Goal: Task Accomplishment & Management: Manage account settings

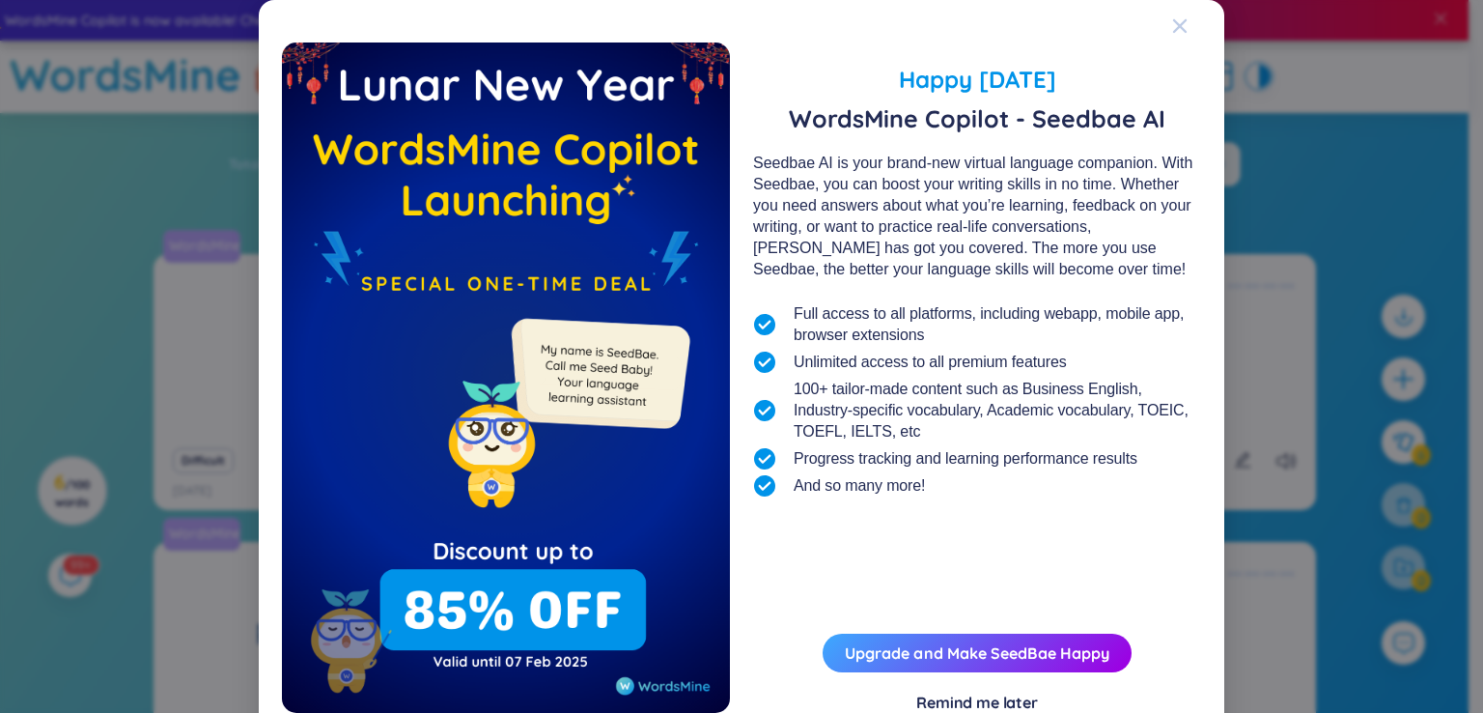
click at [1183, 25] on span "Close" at bounding box center [1198, 26] width 52 height 52
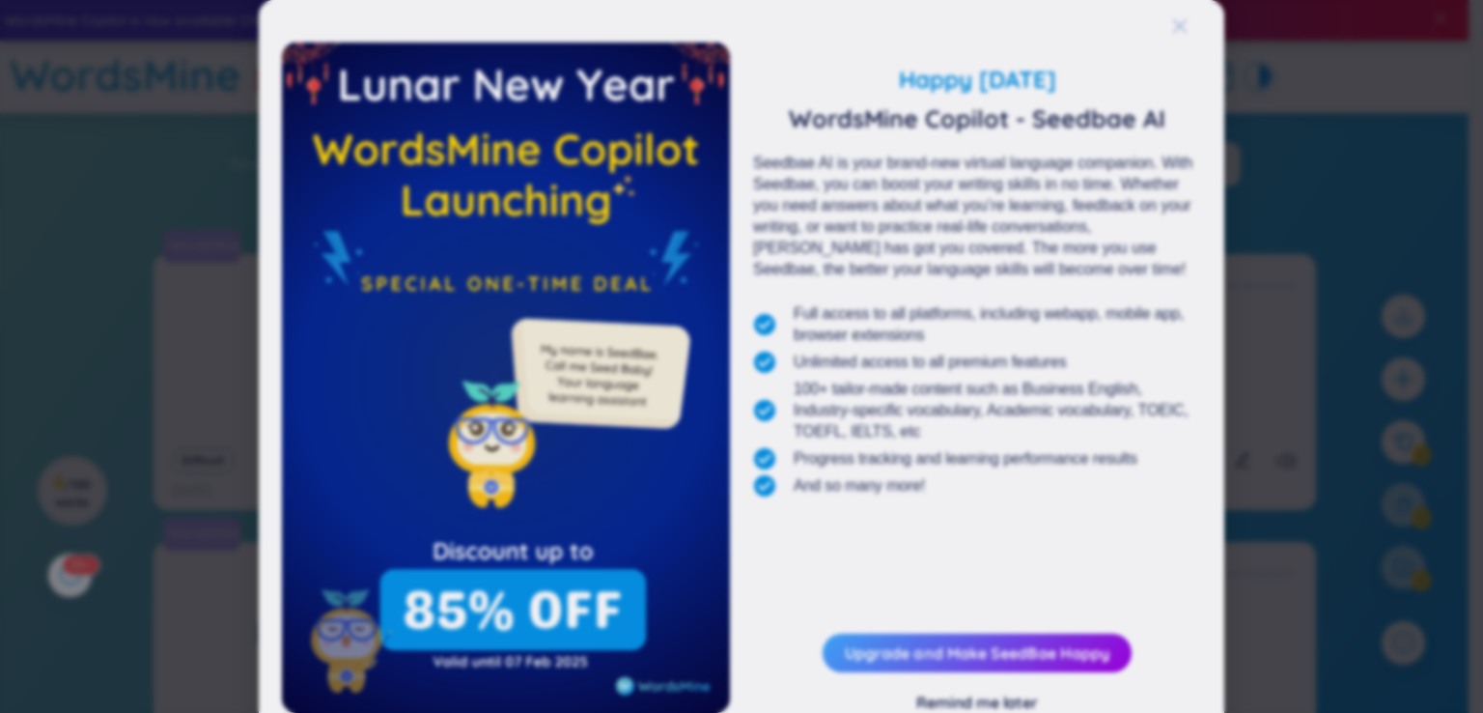
click at [1174, 36] on span "Close" at bounding box center [1161, 62] width 52 height 52
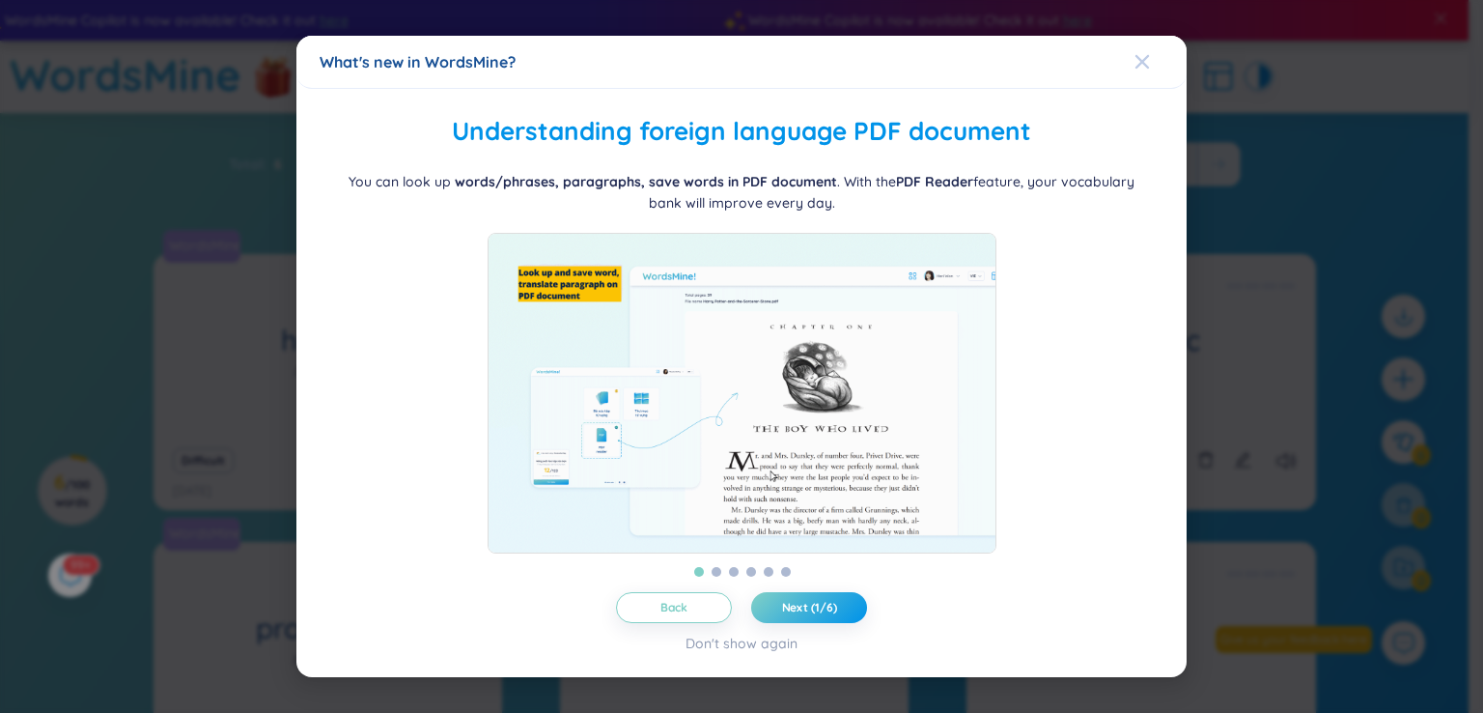
click at [1144, 55] on icon "Close" at bounding box center [1143, 62] width 14 height 14
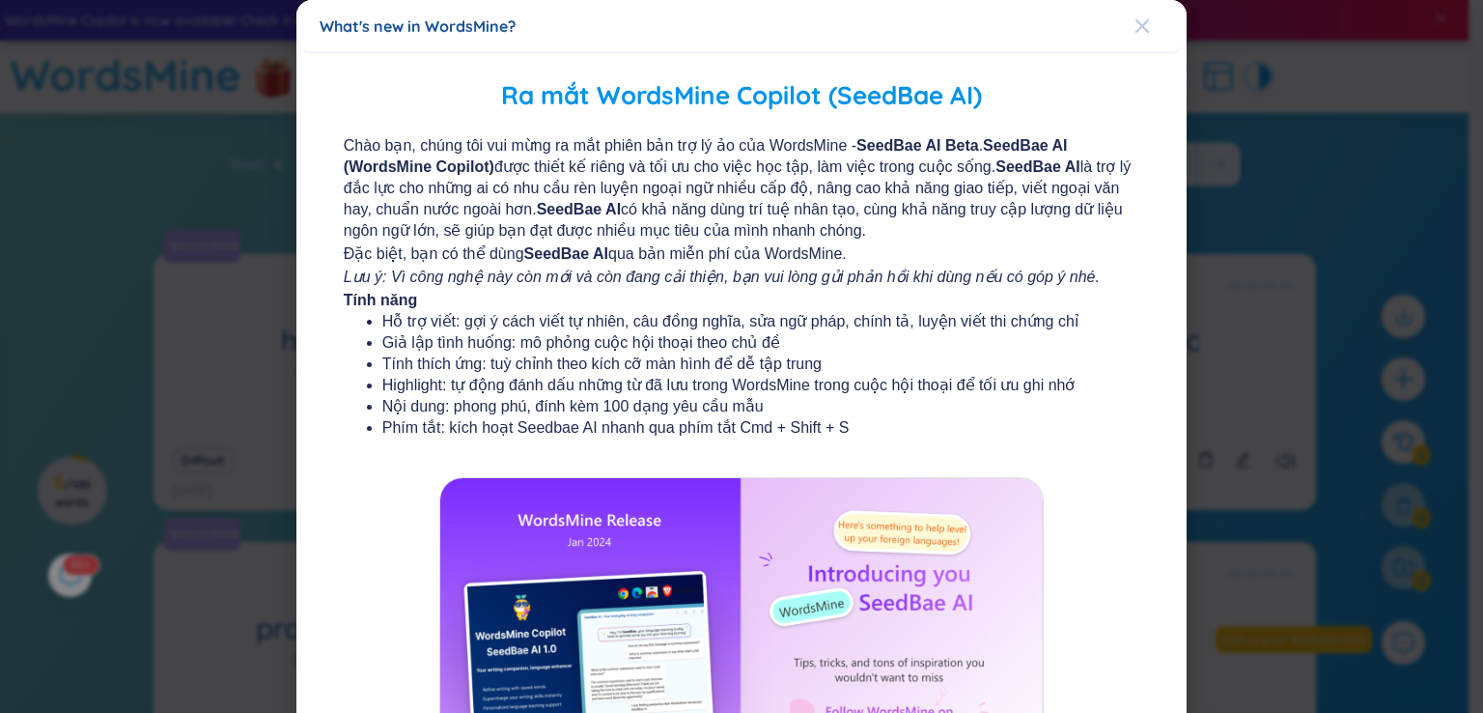
click at [1136, 31] on icon "Close" at bounding box center [1143, 26] width 14 height 14
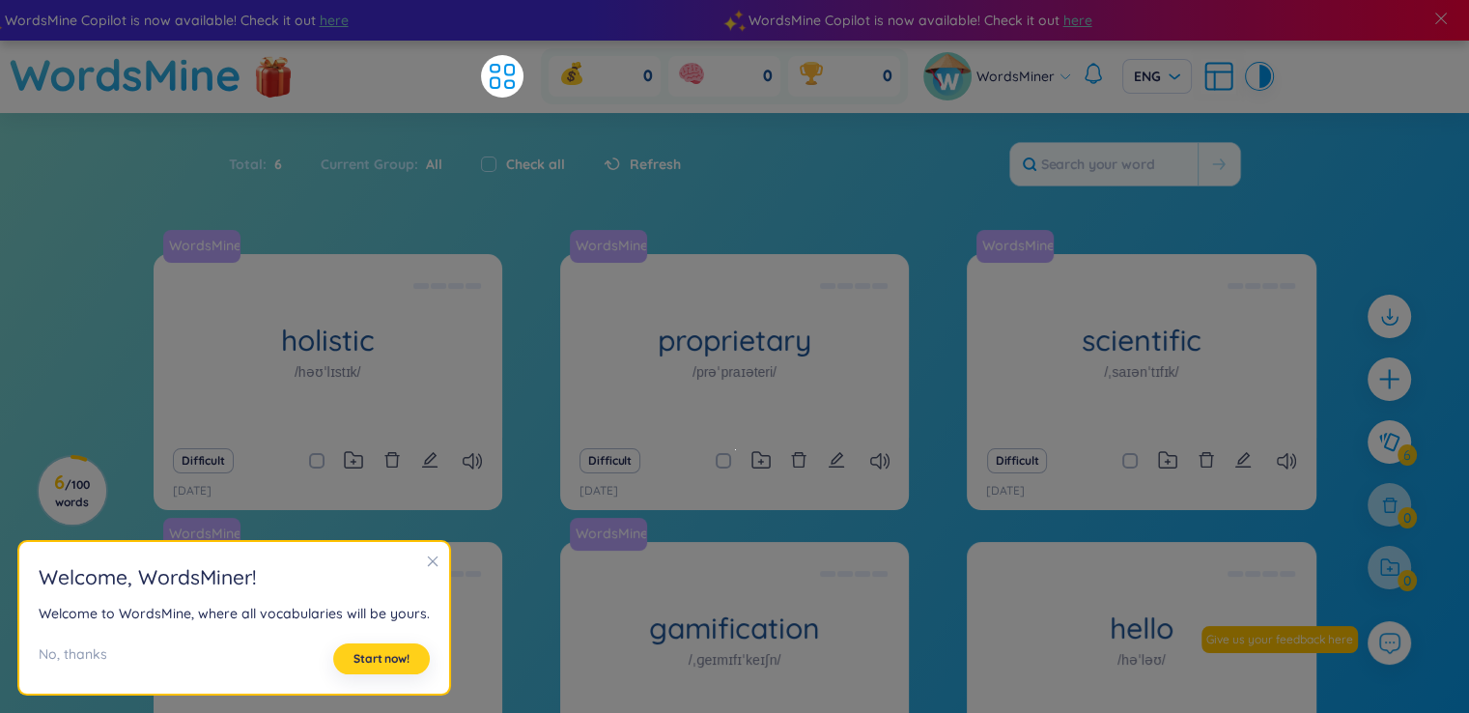
click at [403, 650] on button "Start now!" at bounding box center [381, 658] width 97 height 31
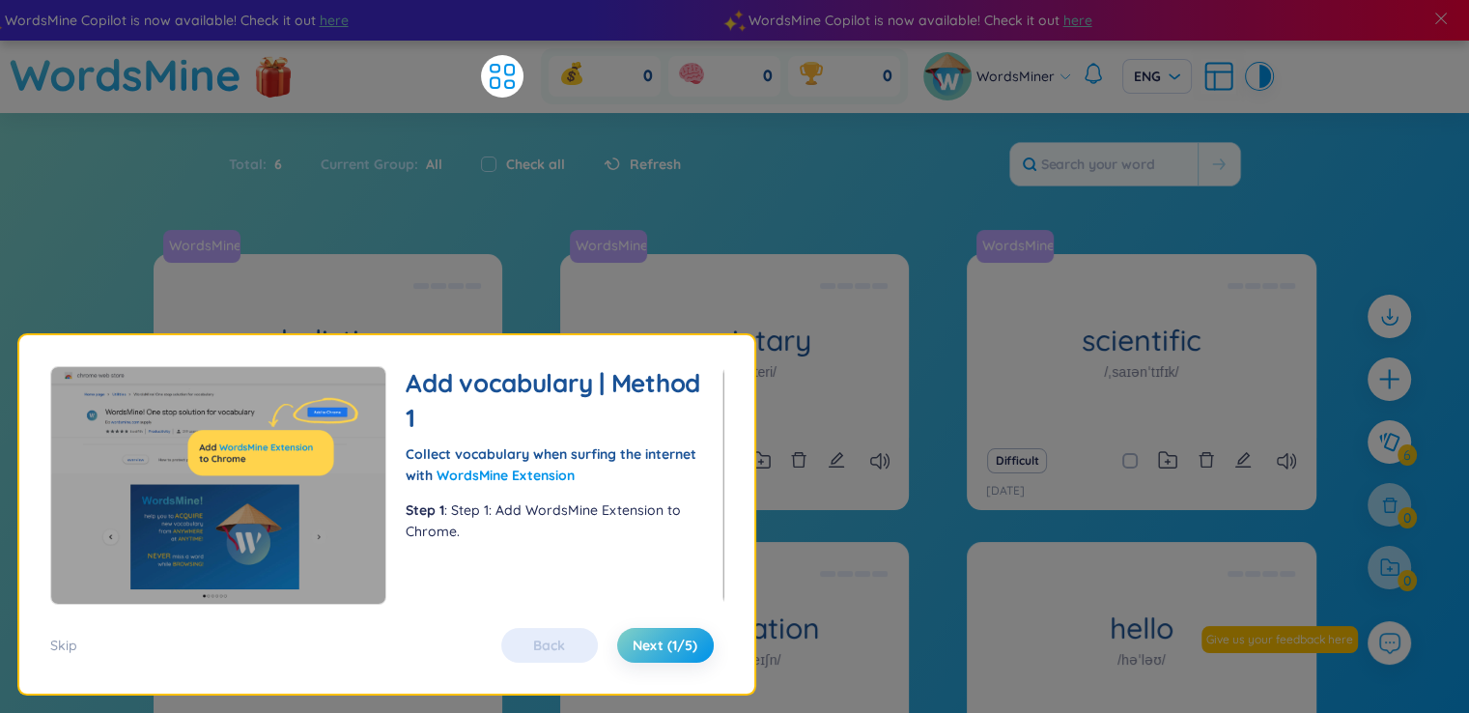
click at [533, 648] on div "Back Next (1/5)" at bounding box center [608, 645] width 232 height 35
click at [642, 635] on span "Next (1/5)" at bounding box center [665, 644] width 65 height 19
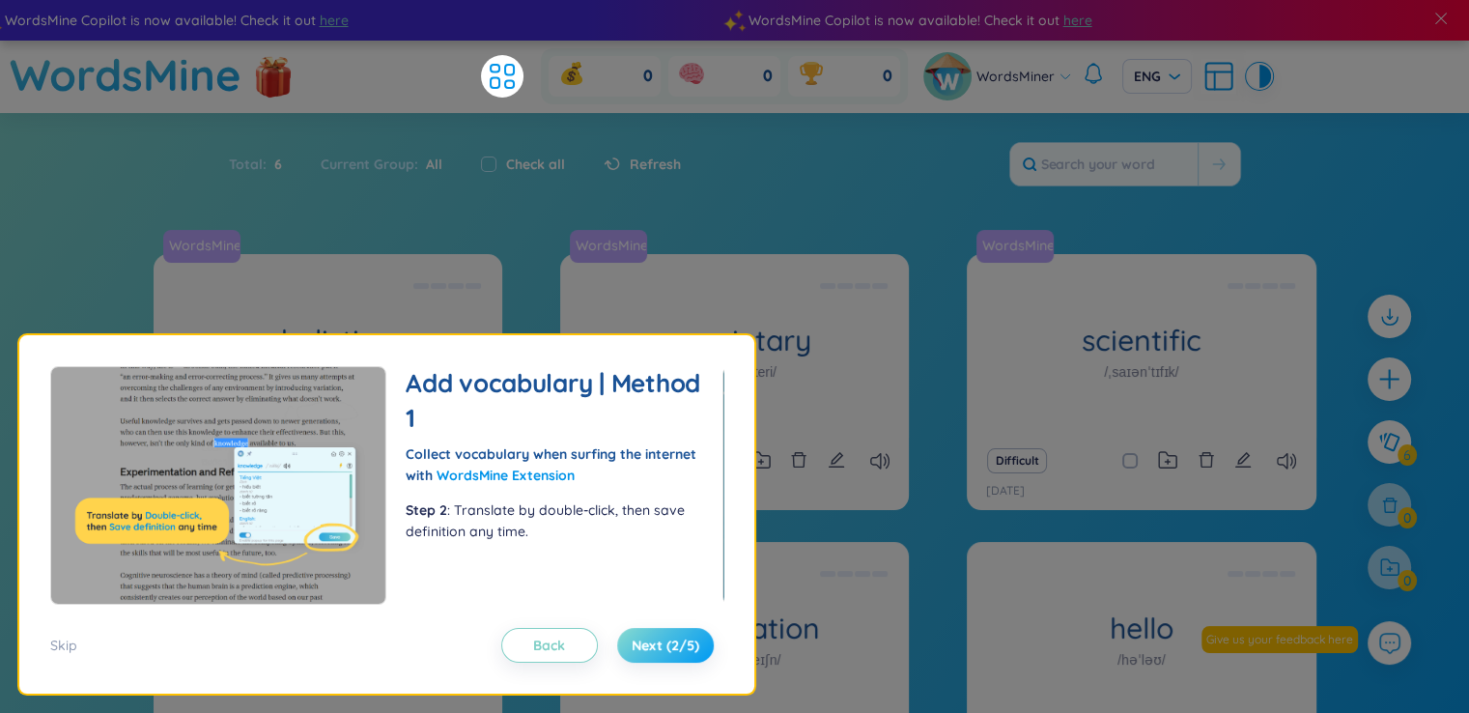
click at [642, 635] on span "Next (2/5)" at bounding box center [666, 644] width 68 height 19
click at [54, 637] on div "Skip" at bounding box center [63, 644] width 27 height 21
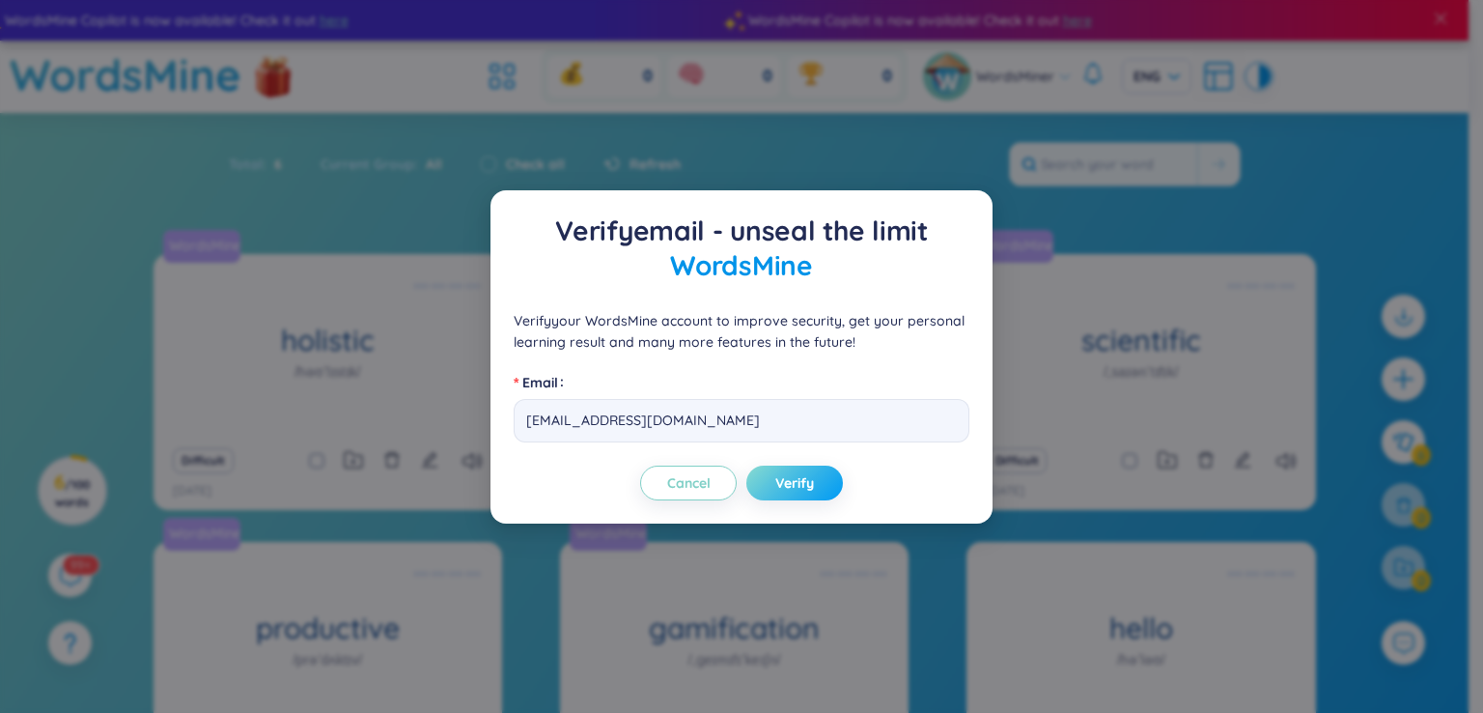
click at [811, 482] on span "Verify" at bounding box center [794, 482] width 39 height 19
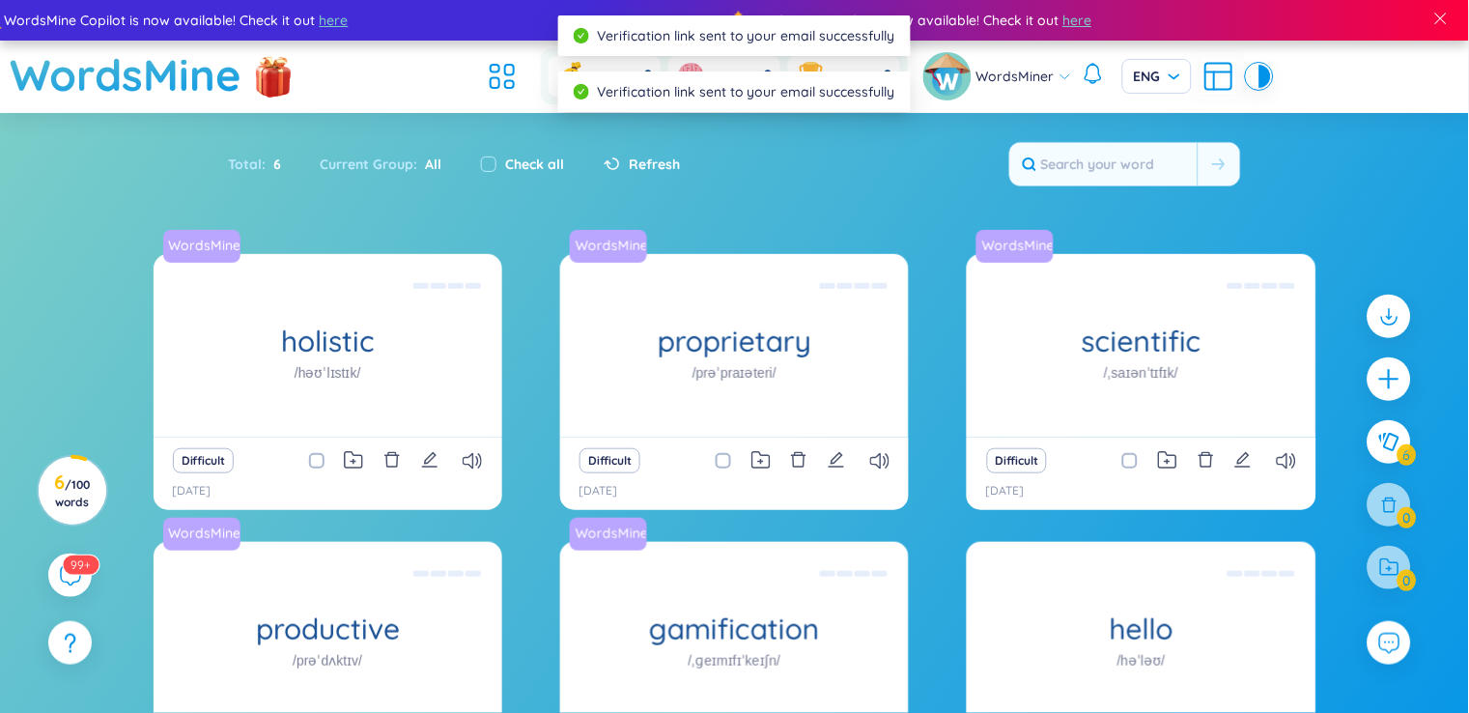
click at [1265, 87] on div at bounding box center [1259, 76] width 23 height 23
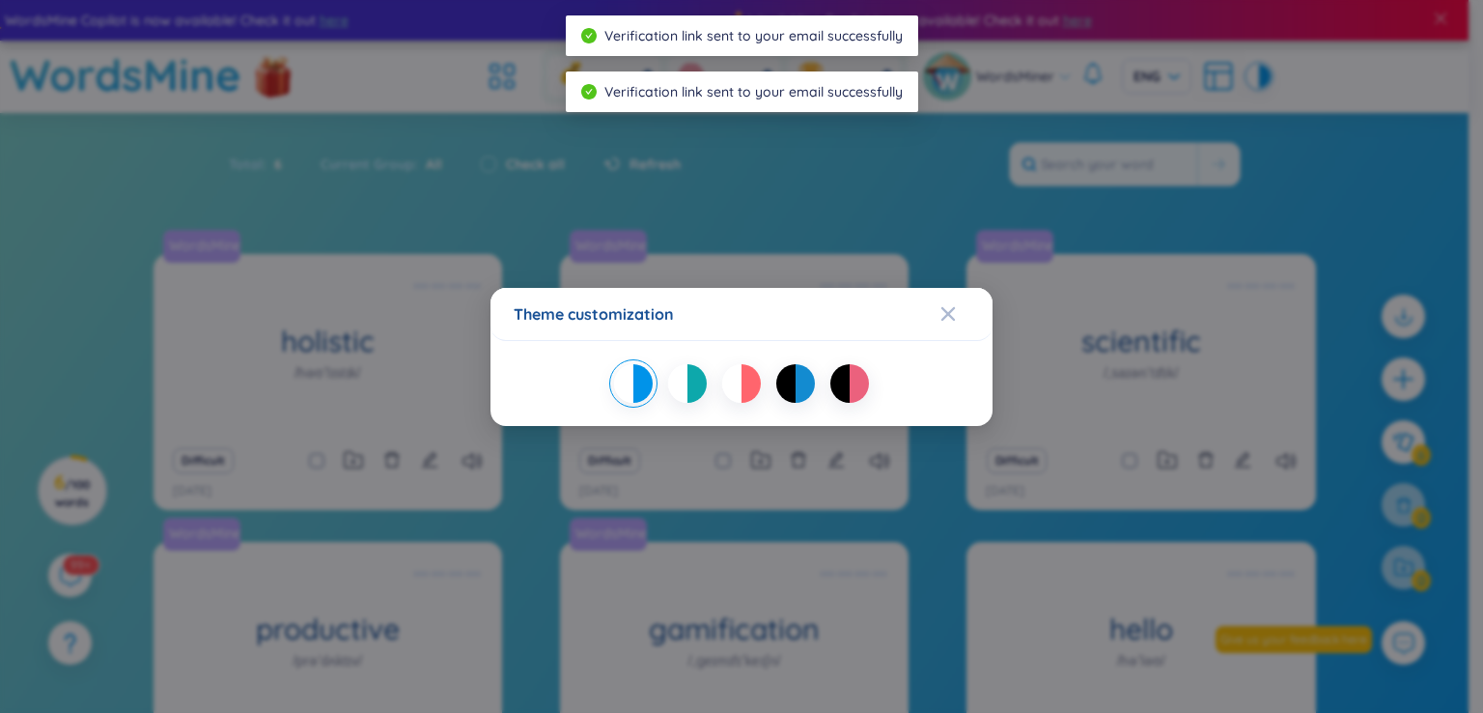
click at [1254, 79] on div "Theme customization" at bounding box center [741, 356] width 1483 height 713
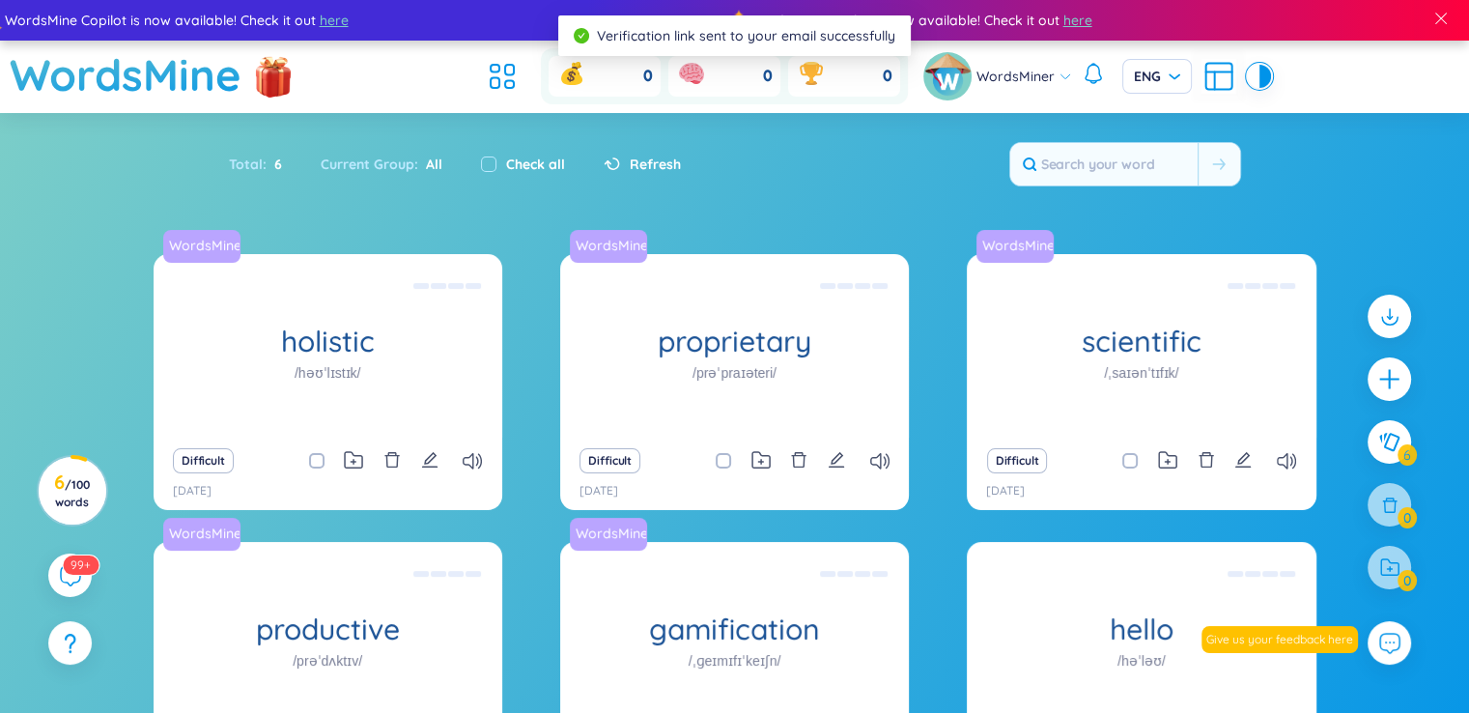
click at [1205, 81] on icon at bounding box center [1218, 76] width 35 height 35
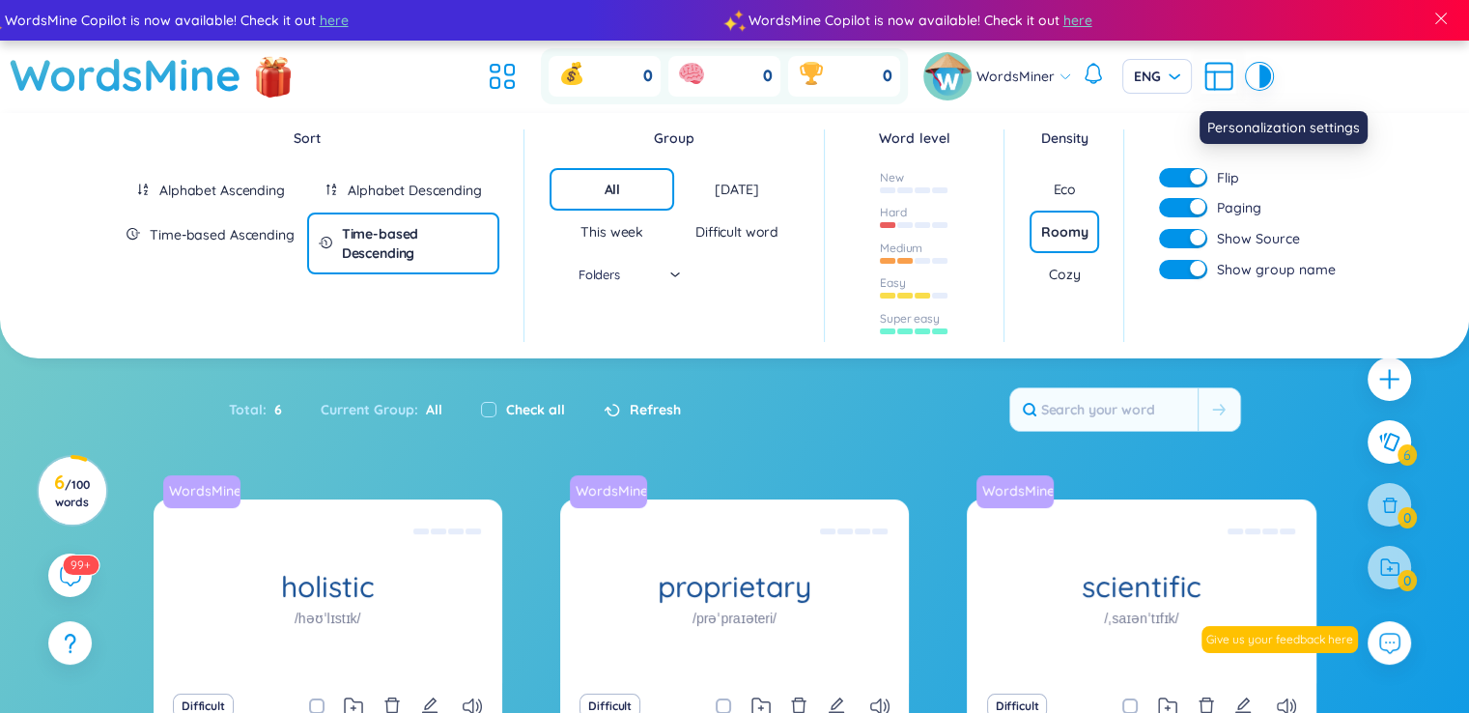
click at [1205, 81] on icon at bounding box center [1218, 76] width 35 height 35
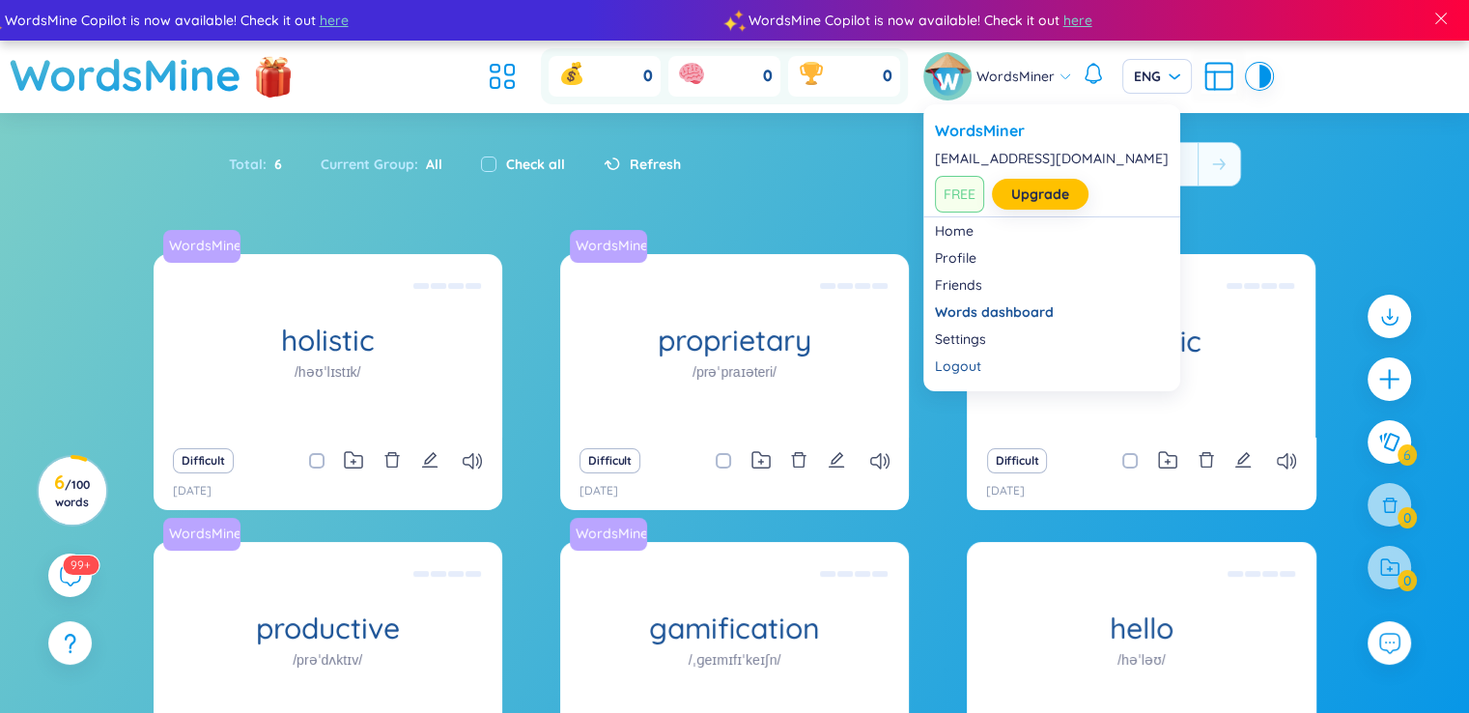
click at [1041, 76] on span "WordsMiner" at bounding box center [1015, 76] width 78 height 21
click at [1012, 333] on link "Settings" at bounding box center [1052, 338] width 234 height 19
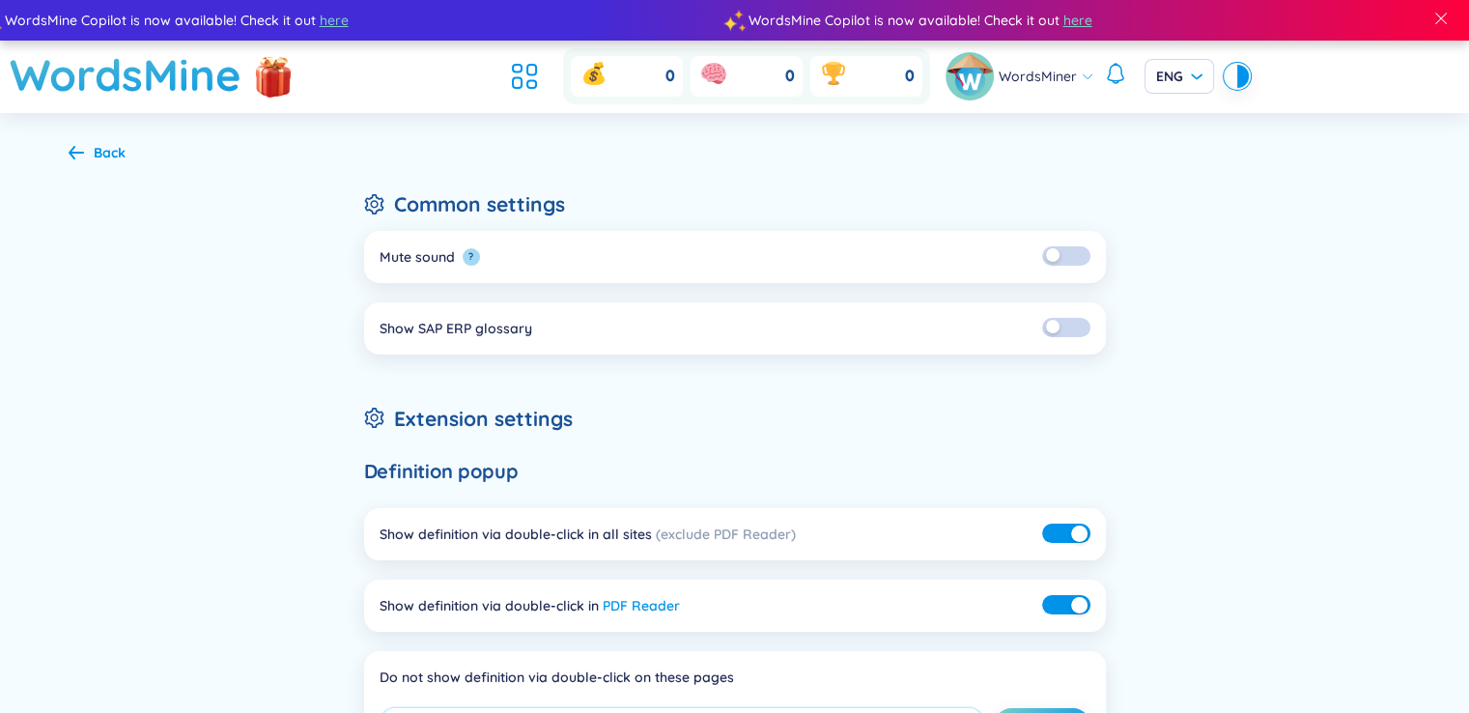
click at [72, 155] on icon at bounding box center [76, 152] width 15 height 14
